Goal: Task Accomplishment & Management: Use online tool/utility

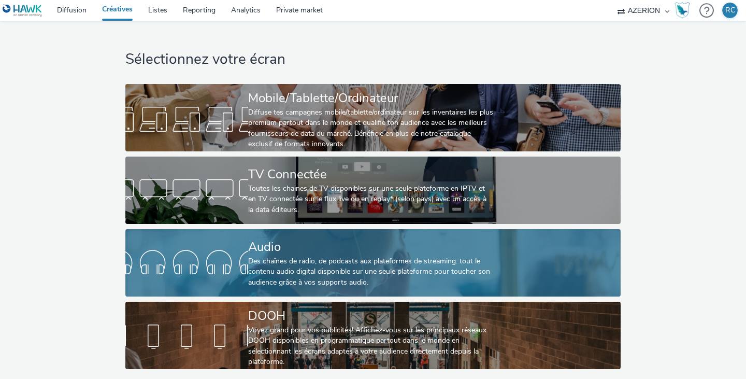
scroll to position [3, 0]
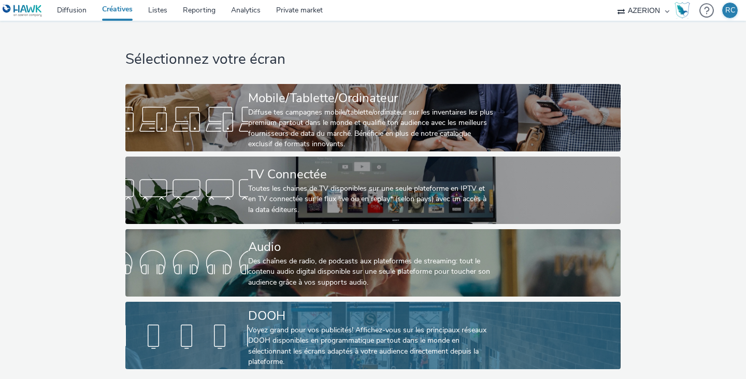
click at [264, 327] on div "Voyez grand pour vos publicités! Affichez-vous sur les principaux réseaux DOOH …" at bounding box center [371, 346] width 246 height 43
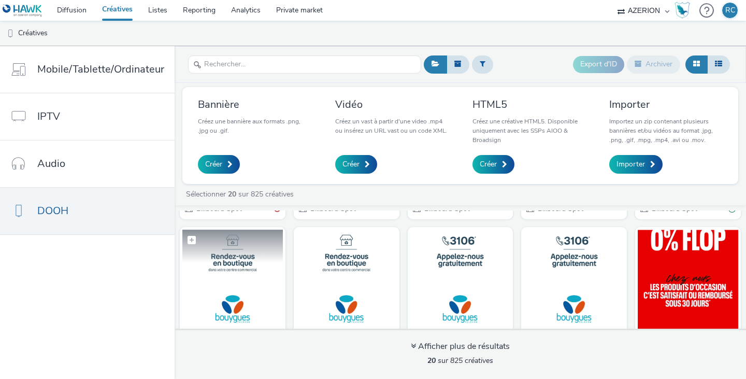
scroll to position [52, 0]
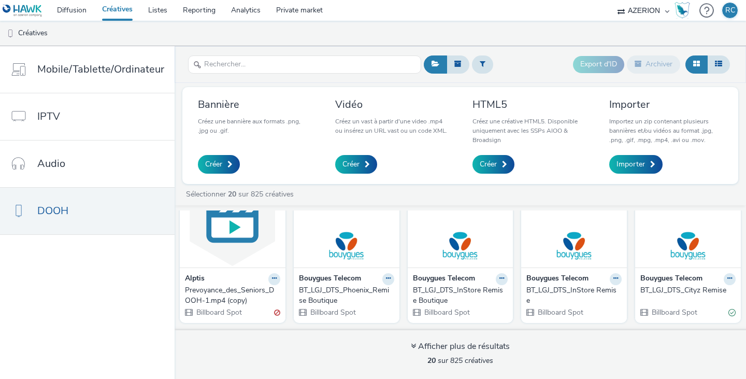
click at [224, 291] on div "Prevoyance_des_Seniors_DOOH-1.mp4 (copy)" at bounding box center [230, 295] width 91 height 21
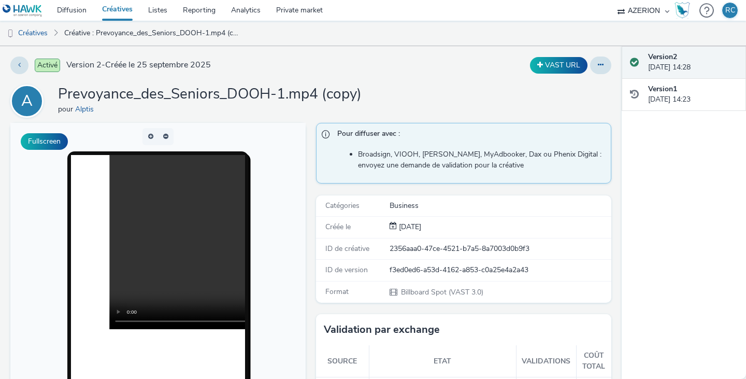
click at [442, 89] on div "A Prevoyance_des_Seniors_DOOH-1.mp4 (copy) pour Alptis" at bounding box center [310, 100] width 601 height 33
click at [597, 64] on button at bounding box center [600, 66] width 21 height 18
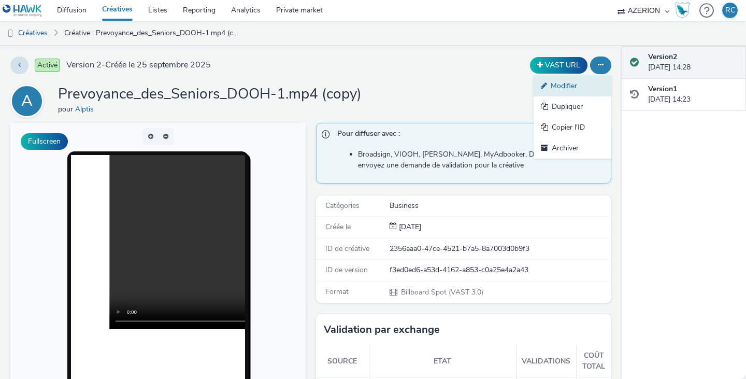
click at [567, 81] on link "Modifier" at bounding box center [573, 86] width 78 height 21
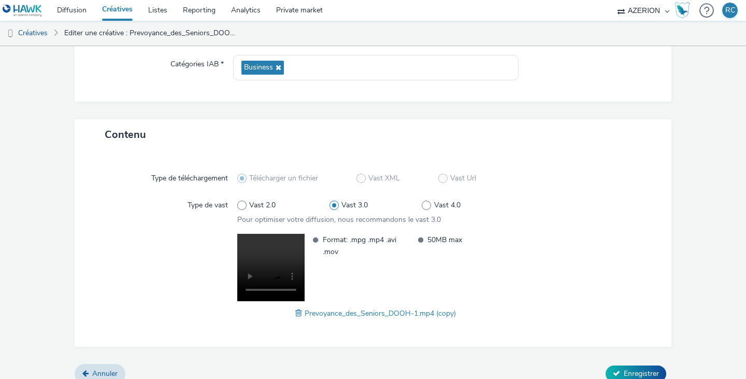
scroll to position [167, 0]
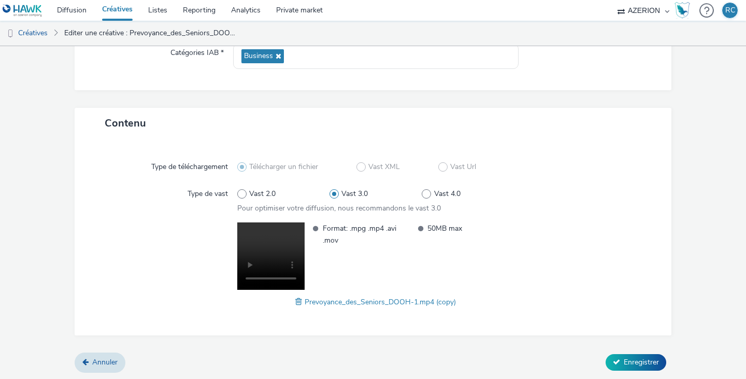
click at [295, 301] on span at bounding box center [299, 301] width 9 height 11
click at [624, 357] on span "Enregistrer" at bounding box center [641, 362] width 35 height 10
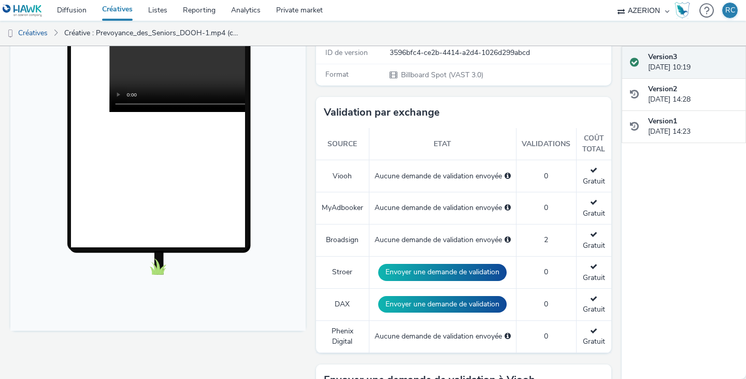
scroll to position [62, 0]
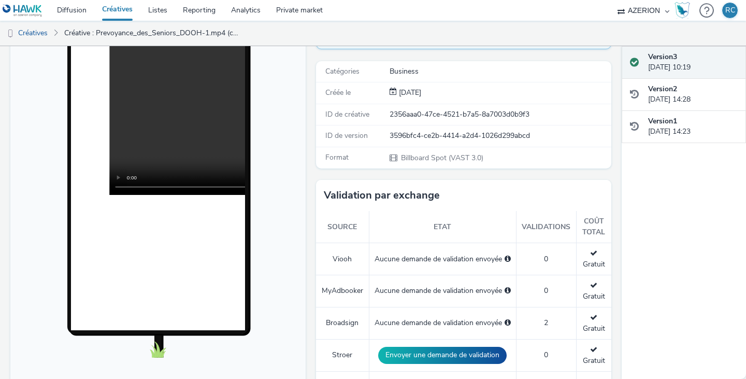
scroll to position [207, 0]
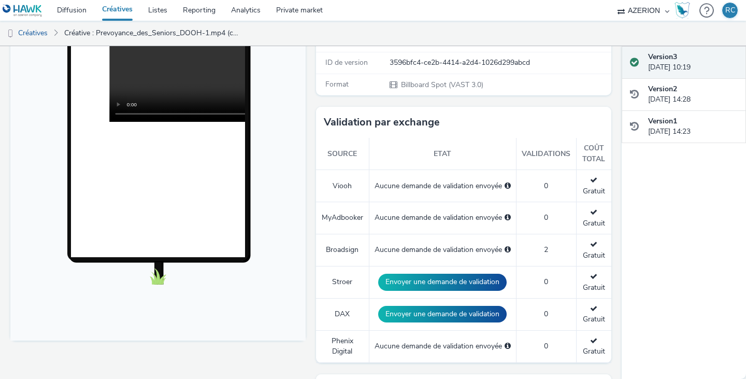
click at [443, 179] on td "Aucune demande de validation envoyée" at bounding box center [442, 186] width 147 height 32
click at [438, 185] on div "Aucune demande de validation envoyée" at bounding box center [443, 186] width 136 height 10
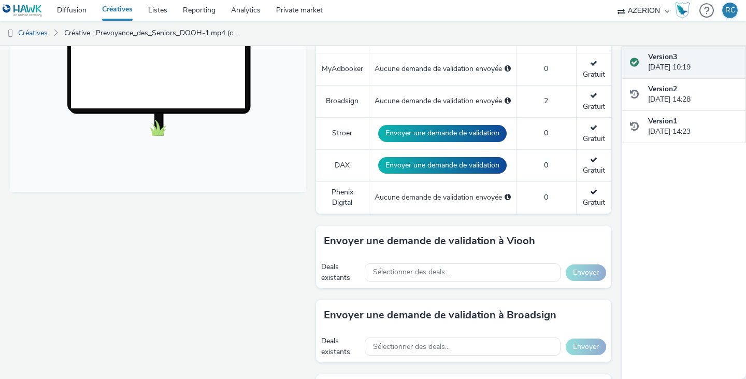
scroll to position [363, 0]
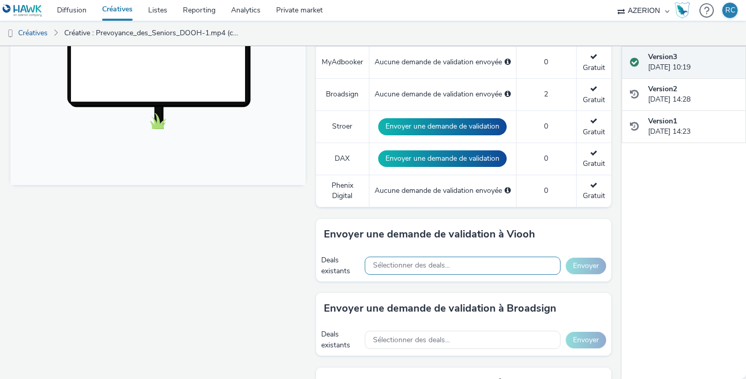
click at [413, 267] on span "Sélectionner des deals..." at bounding box center [411, 265] width 77 height 9
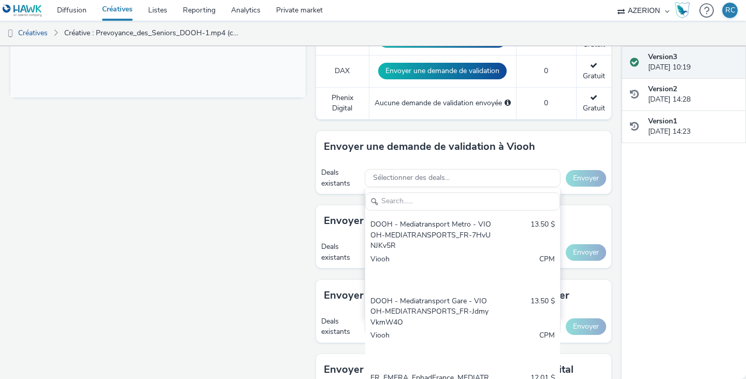
scroll to position [467, 0]
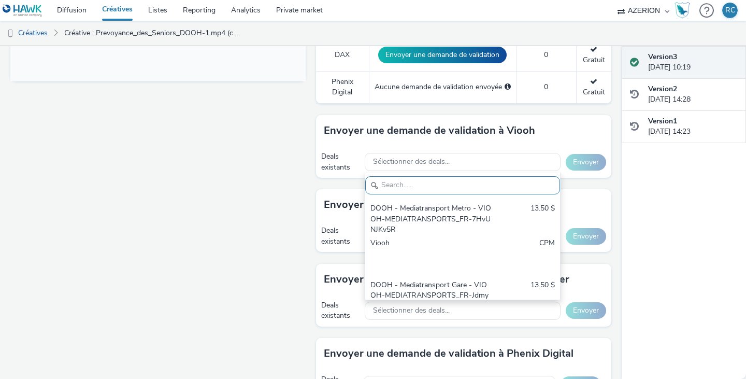
click at [276, 190] on div "Fullscreen" at bounding box center [160, 152] width 301 height 992
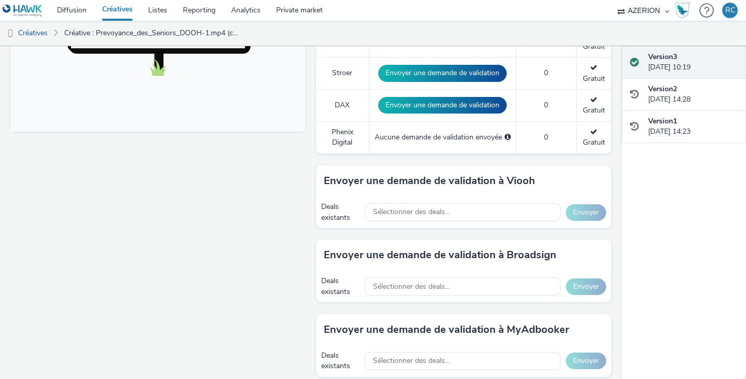
scroll to position [415, 0]
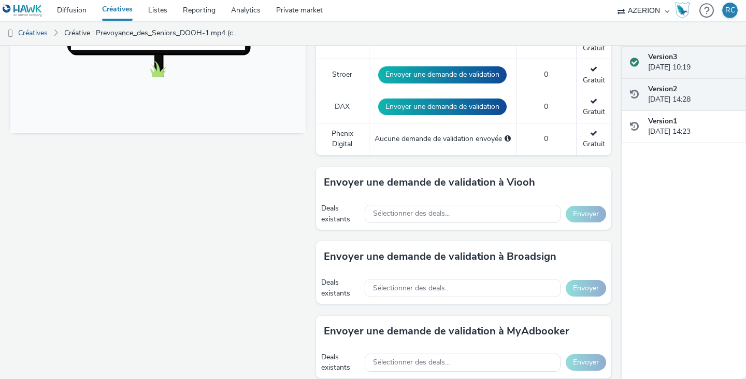
click at [691, 96] on div "Version 2 25 septembre 2025, 14:28" at bounding box center [693, 94] width 90 height 21
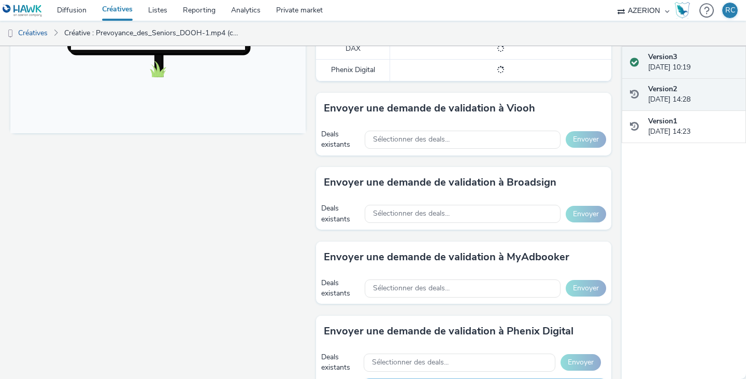
scroll to position [424, 0]
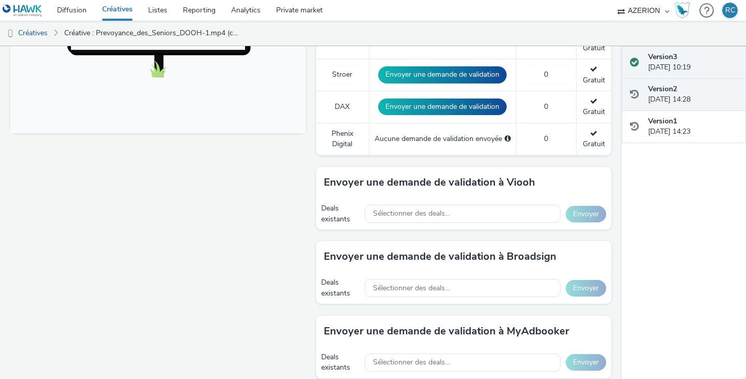
click at [688, 62] on div "Version 3 29 septembre 2025, 10:19" at bounding box center [693, 62] width 90 height 21
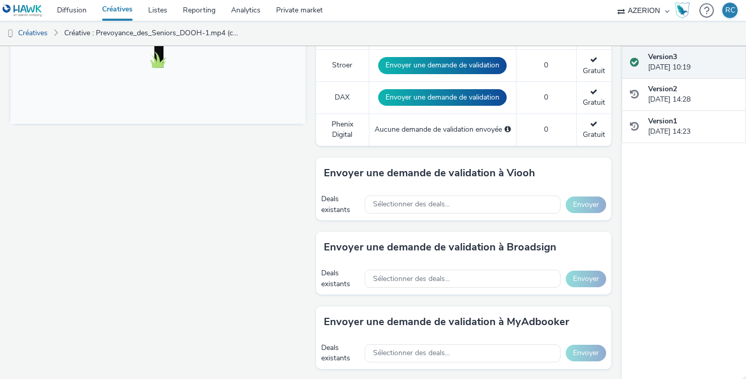
scroll to position [415, 0]
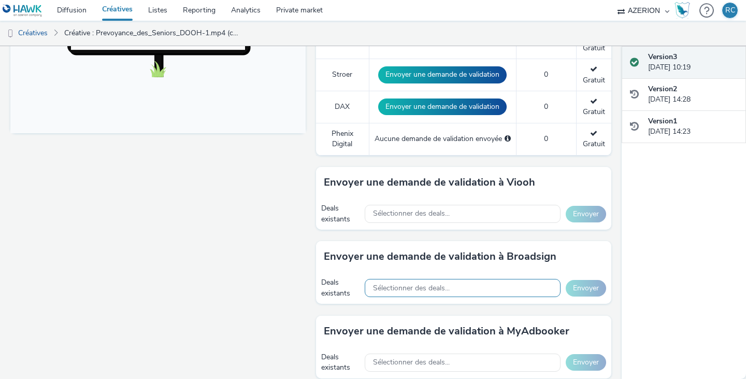
click at [461, 286] on div "Sélectionner des deals..." at bounding box center [463, 288] width 196 height 18
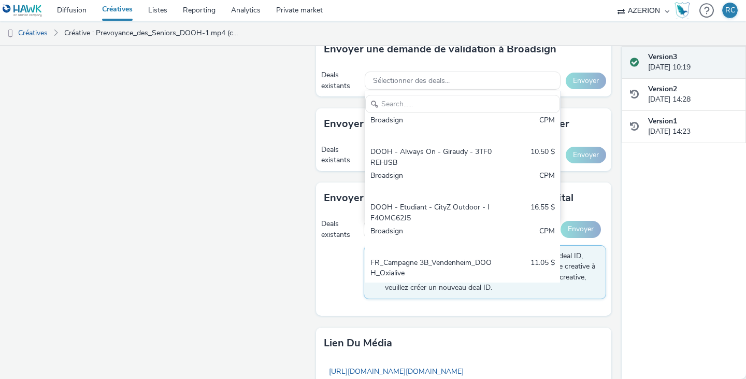
scroll to position [363, 0]
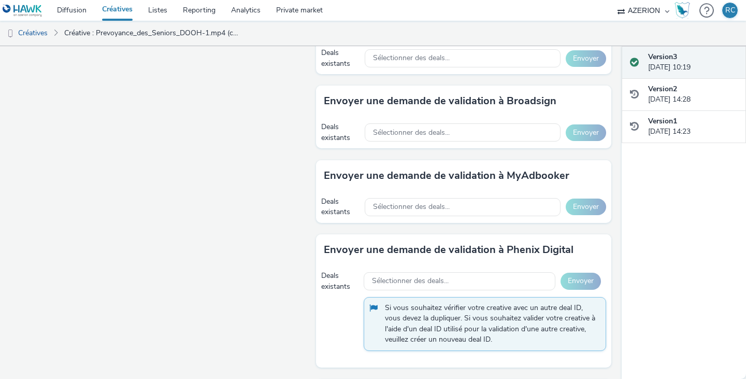
scroll to position [518, 0]
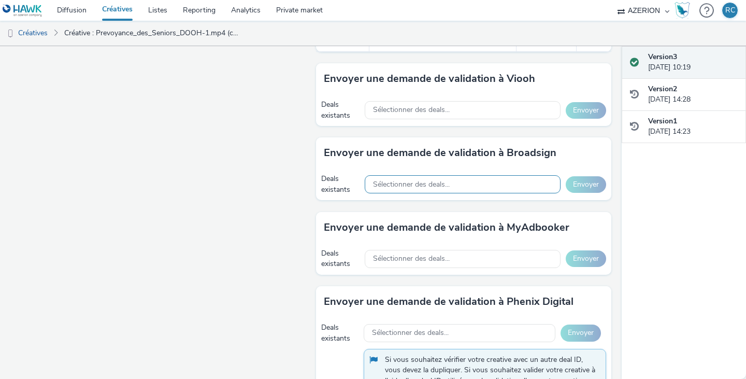
click at [387, 181] on span "Sélectionner des deals..." at bounding box center [411, 184] width 77 height 9
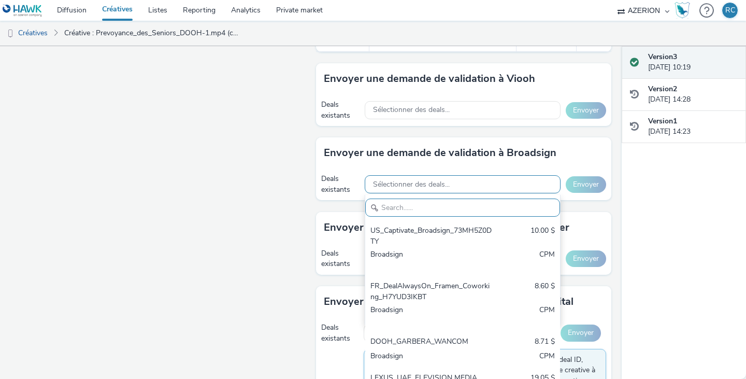
paste input "Mediatransports AlwaysOn 2025 Broadsign_1Q97C3H2PW"
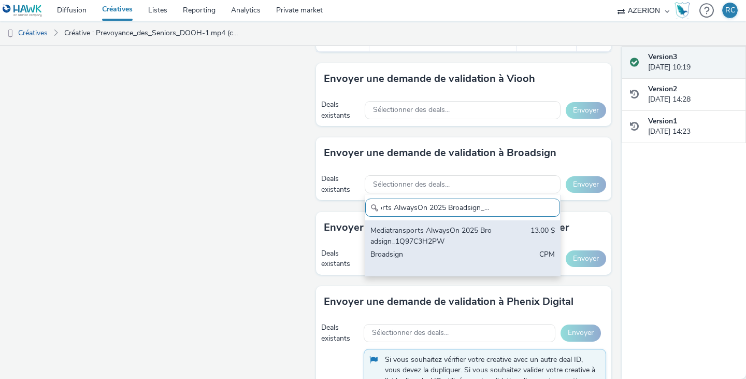
type input "Mediatransports AlwaysOn 2025 Broadsign_1Q97C3H2PW"
click at [421, 237] on div "Mediatransports AlwaysOn 2025 Broadsign_1Q97C3H2PW" at bounding box center [431, 235] width 121 height 21
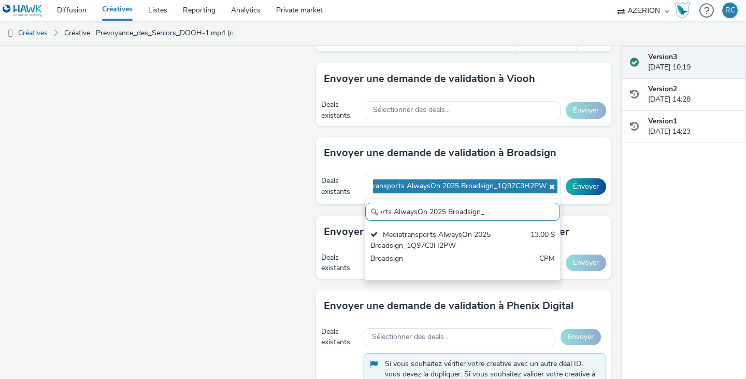
scroll to position [0, 0]
click at [180, 161] on div "Fullscreen" at bounding box center [160, 102] width 301 height 996
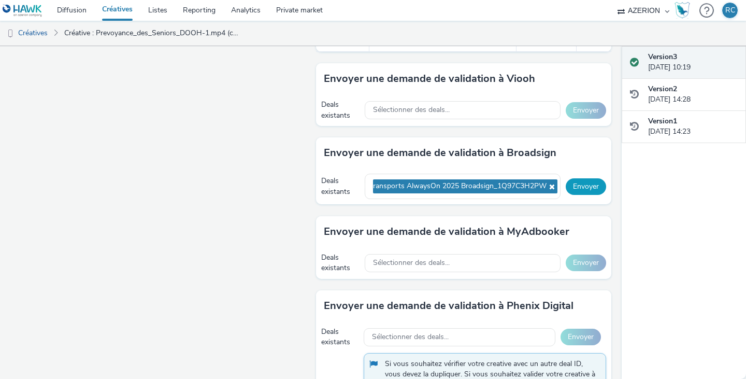
click at [583, 188] on button "Envoyer" at bounding box center [586, 186] width 40 height 17
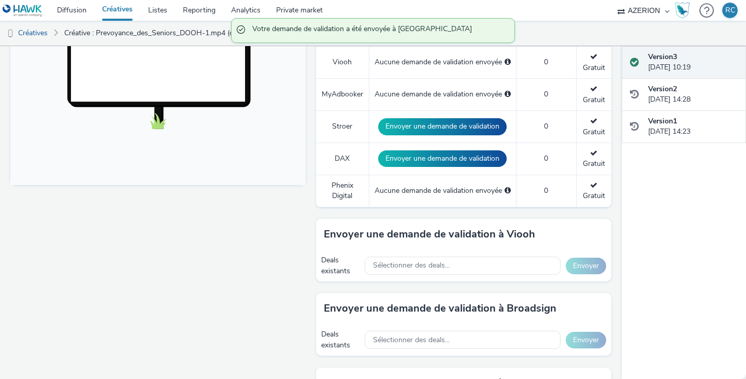
scroll to position [207, 0]
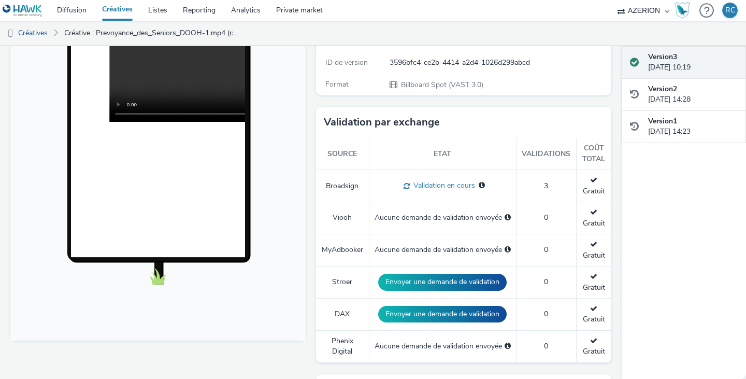
click at [665, 251] on div "Version 3 29 septembre 2025, 10:19 Version 2 25 septembre 2025, 14:28 Version 1…" at bounding box center [684, 212] width 124 height 333
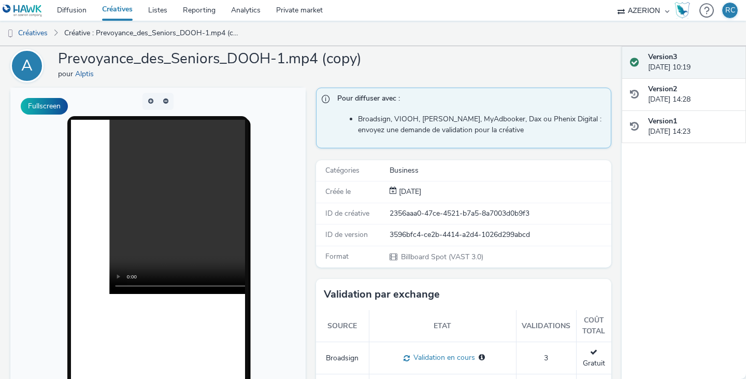
scroll to position [0, 0]
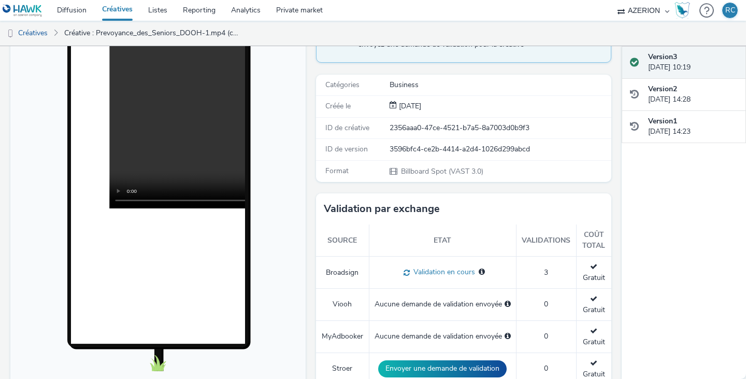
scroll to position [104, 0]
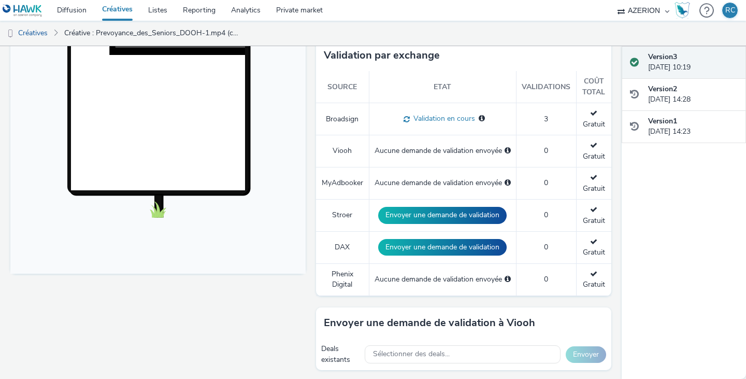
scroll to position [207, 0]
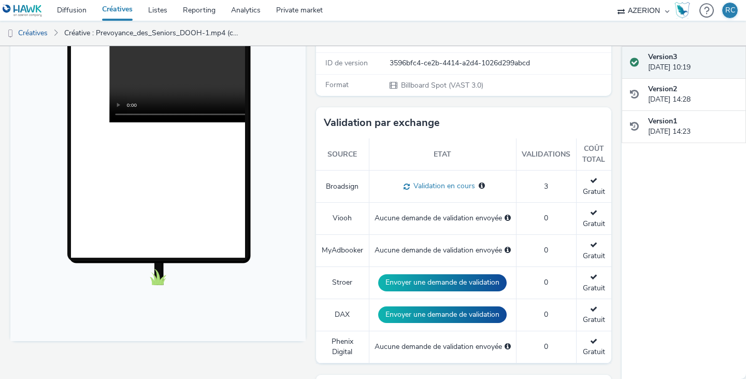
scroll to position [207, 0]
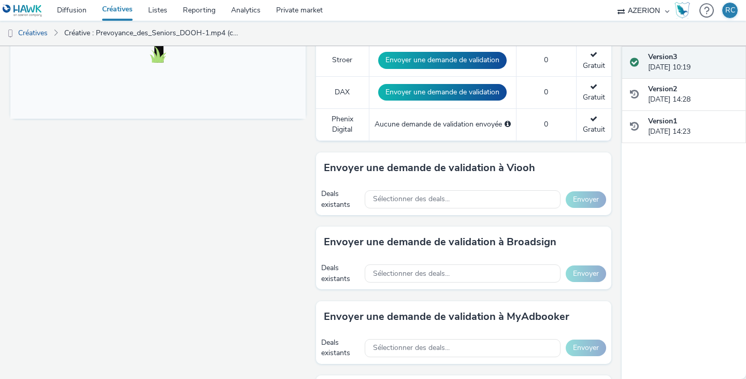
scroll to position [425, 0]
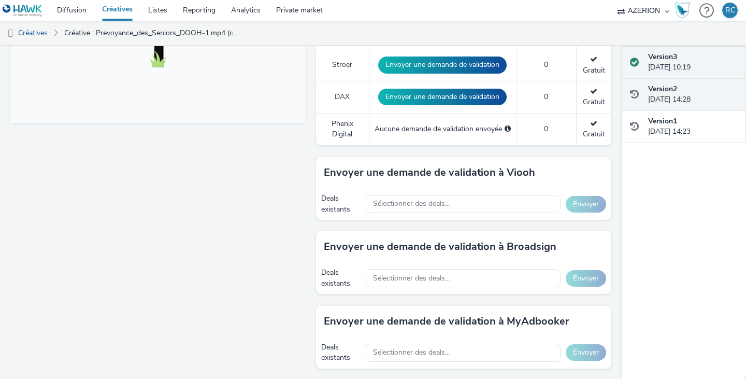
click at [656, 88] on strong "Version 2" at bounding box center [662, 89] width 29 height 10
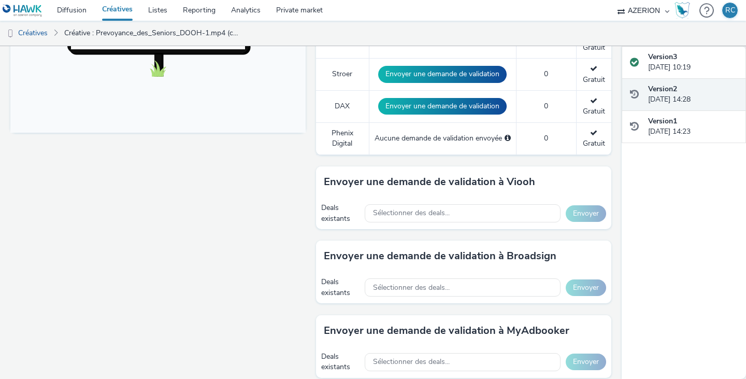
scroll to position [434, 0]
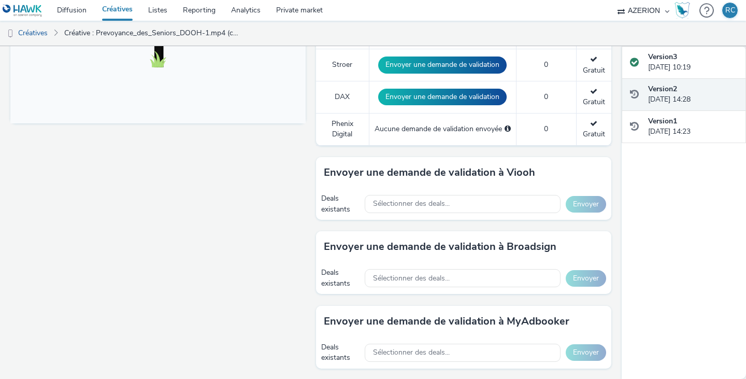
click at [675, 95] on div "Version 2 [DATE] 14:28" at bounding box center [693, 94] width 90 height 21
click at [674, 65] on div "Version 3 [DATE] 10:19" at bounding box center [693, 62] width 90 height 21
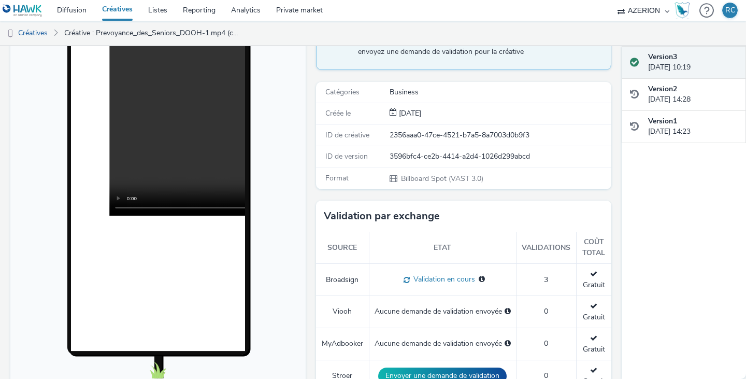
scroll to position [0, 0]
